Goal: Information Seeking & Learning: Learn about a topic

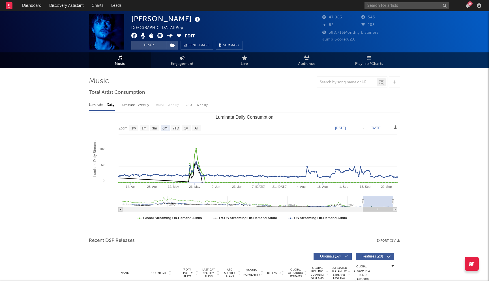
select select "6m"
click at [403, 3] on input "text" at bounding box center [407, 5] width 85 height 7
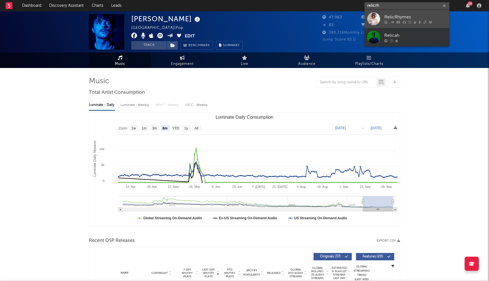
type input "relicrh"
click at [408, 18] on div "RelicRhymes" at bounding box center [416, 17] width 62 height 7
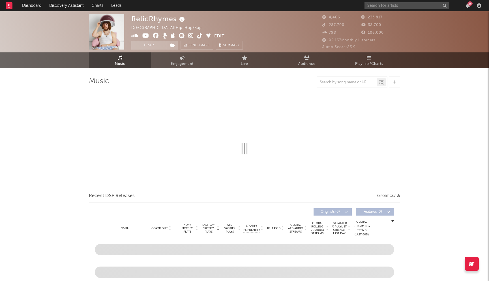
select select "6m"
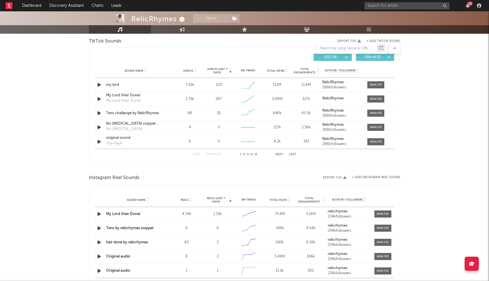
scroll to position [382, 0]
